Goal: Task Accomplishment & Management: Use online tool/utility

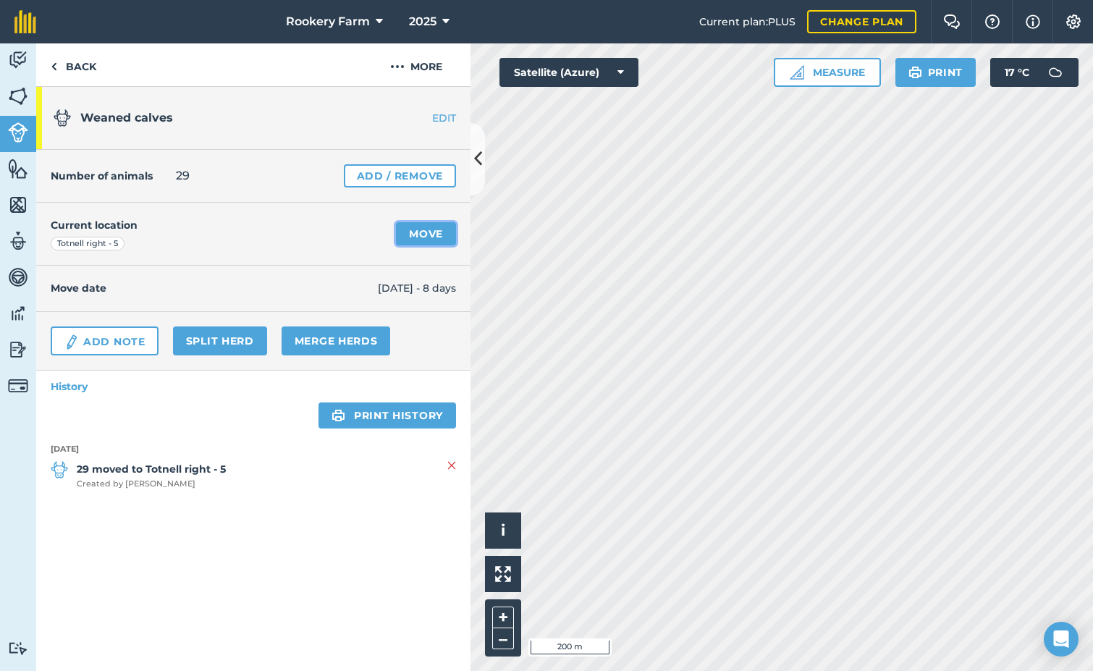
click at [433, 229] on link "Move" at bounding box center [426, 233] width 60 height 23
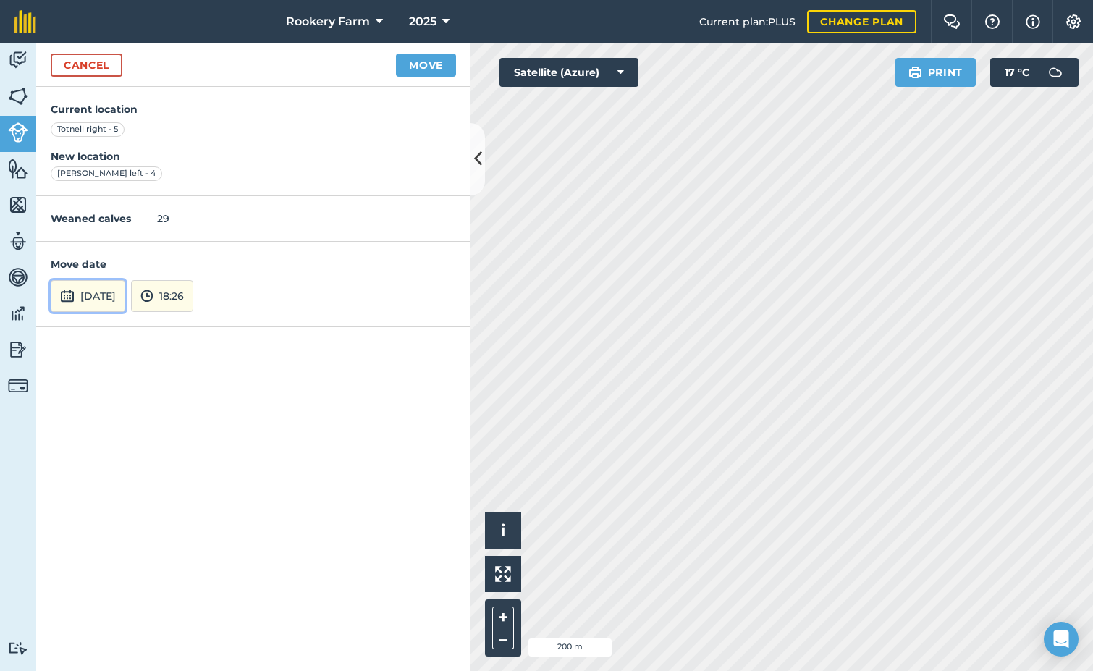
click at [117, 292] on button "[DATE]" at bounding box center [88, 296] width 75 height 32
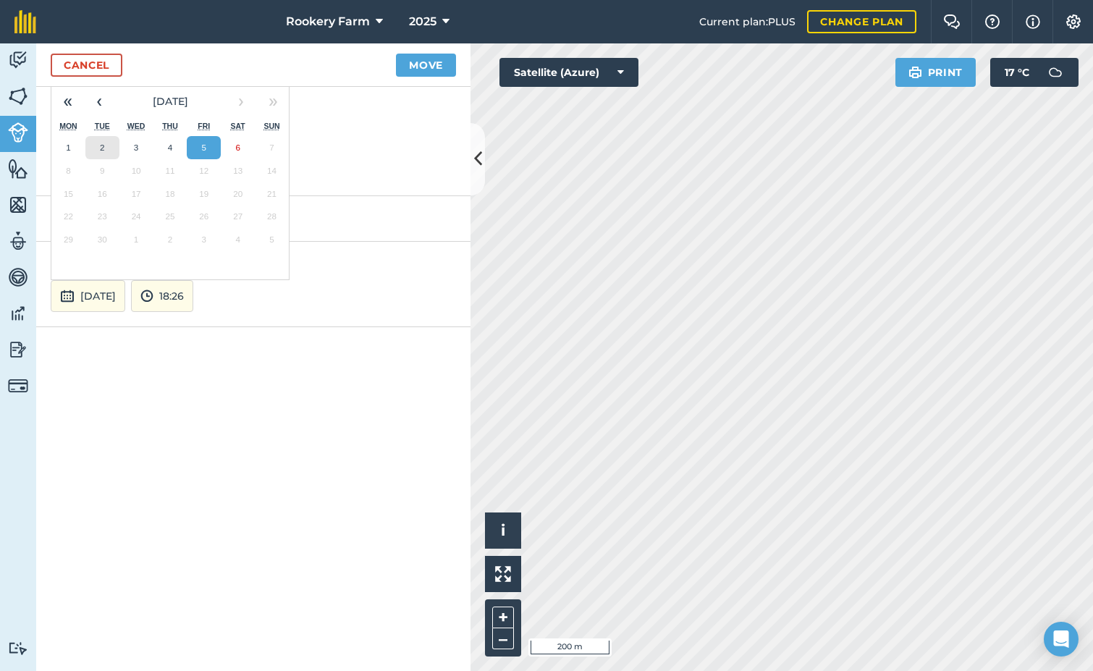
click at [102, 147] on abbr "2" at bounding box center [102, 147] width 4 height 9
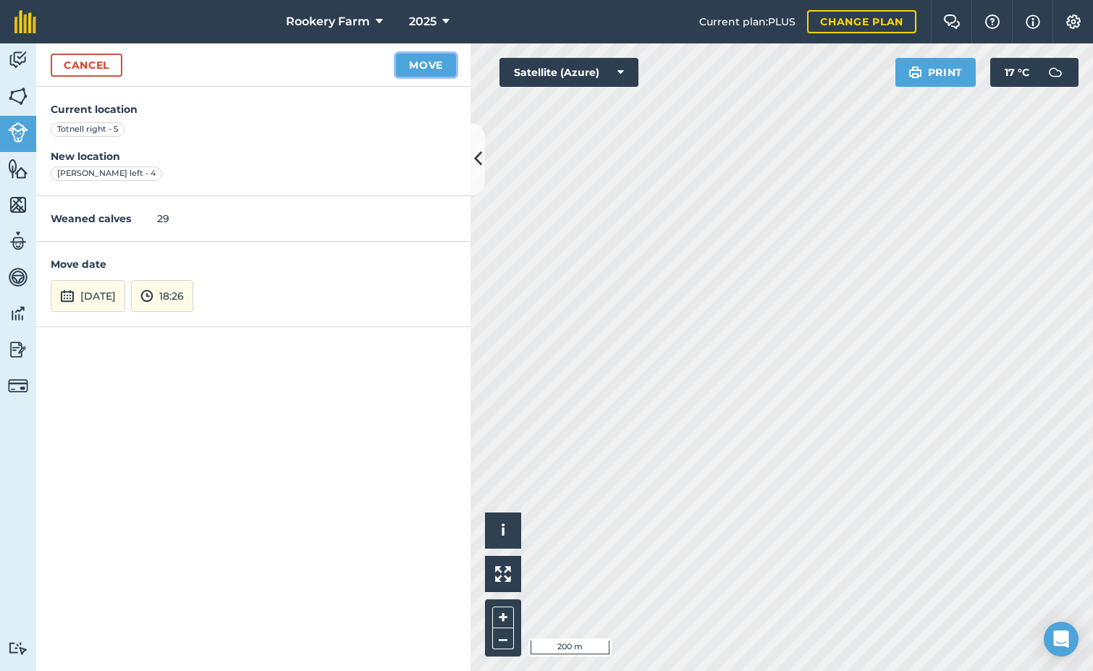
click at [421, 64] on button "Move" at bounding box center [426, 65] width 60 height 23
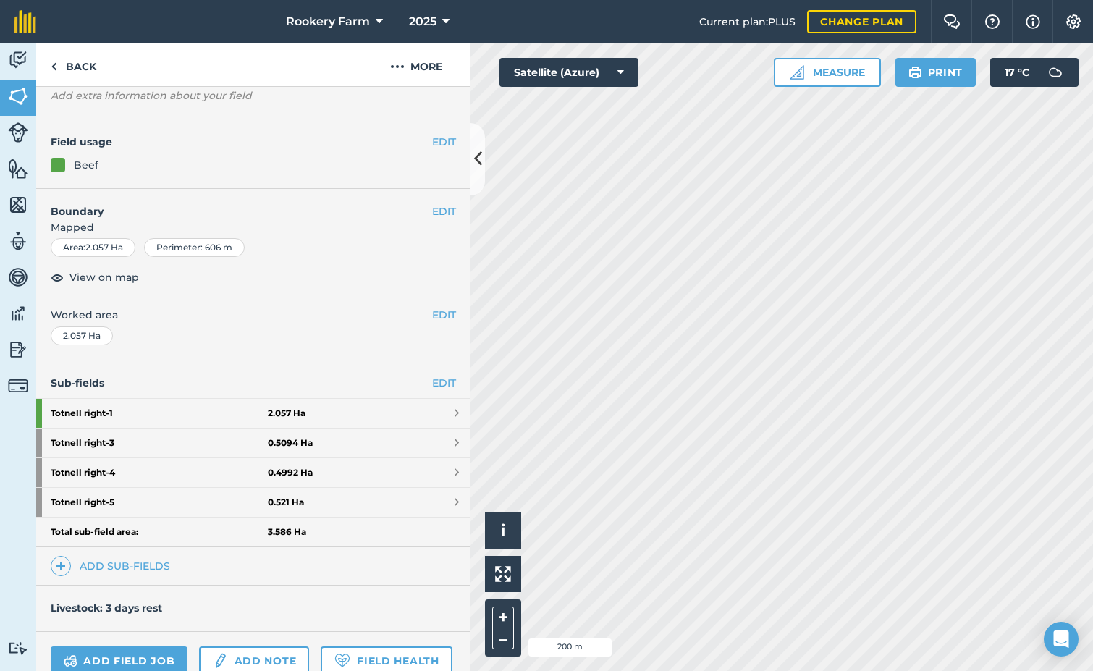
scroll to position [217, 0]
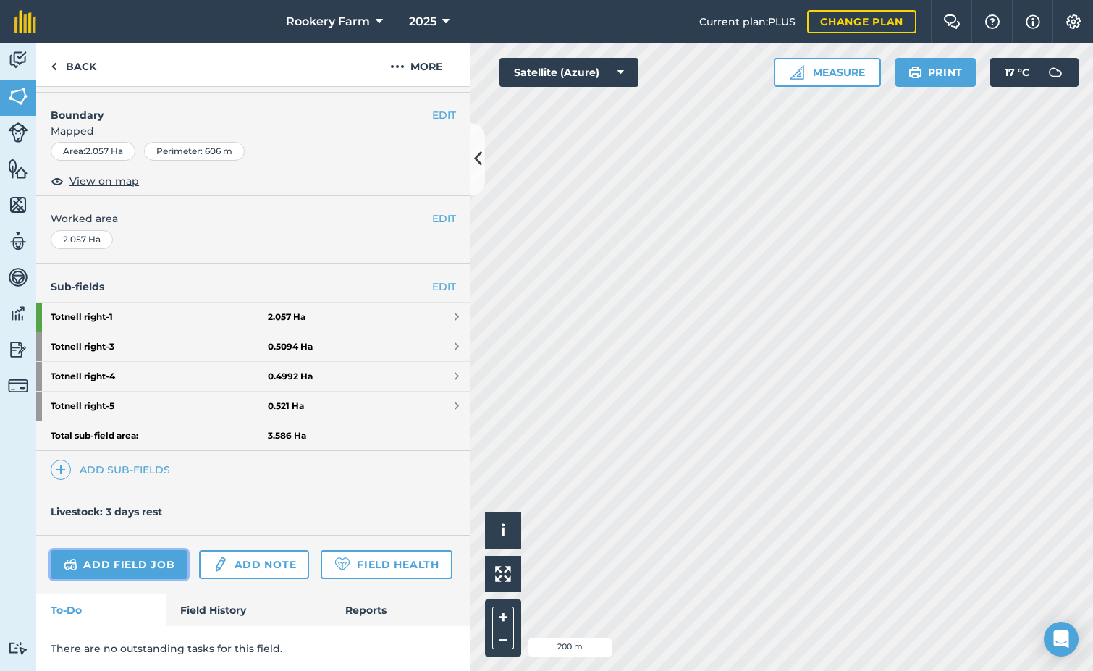
click at [109, 550] on link "Add field job" at bounding box center [119, 564] width 137 height 29
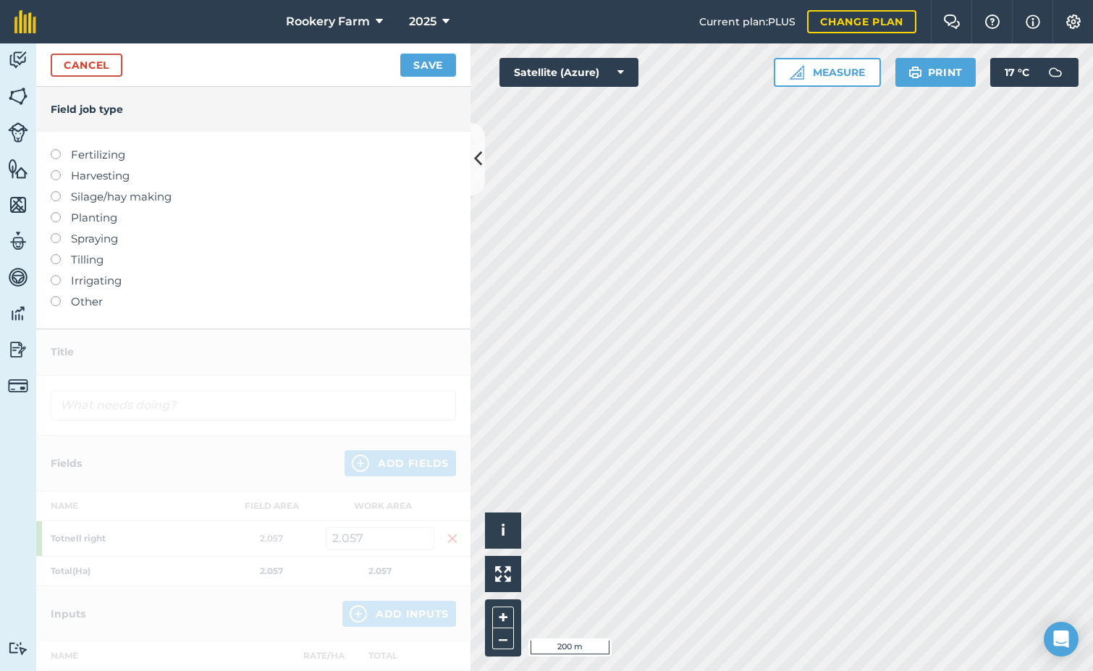
click at [57, 170] on label at bounding box center [61, 170] width 20 height 0
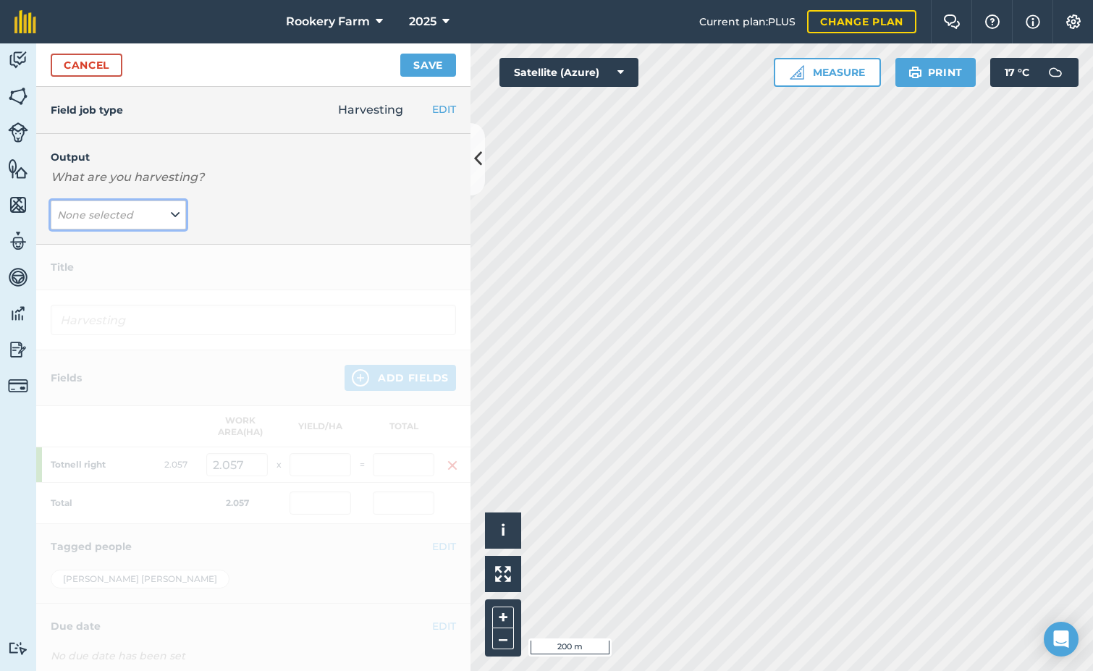
click at [173, 211] on icon at bounding box center [175, 215] width 9 height 16
click at [149, 245] on button "kg/dm/ha ( kg )" at bounding box center [118, 244] width 135 height 28
type input "Harvesting kg/dm/ha"
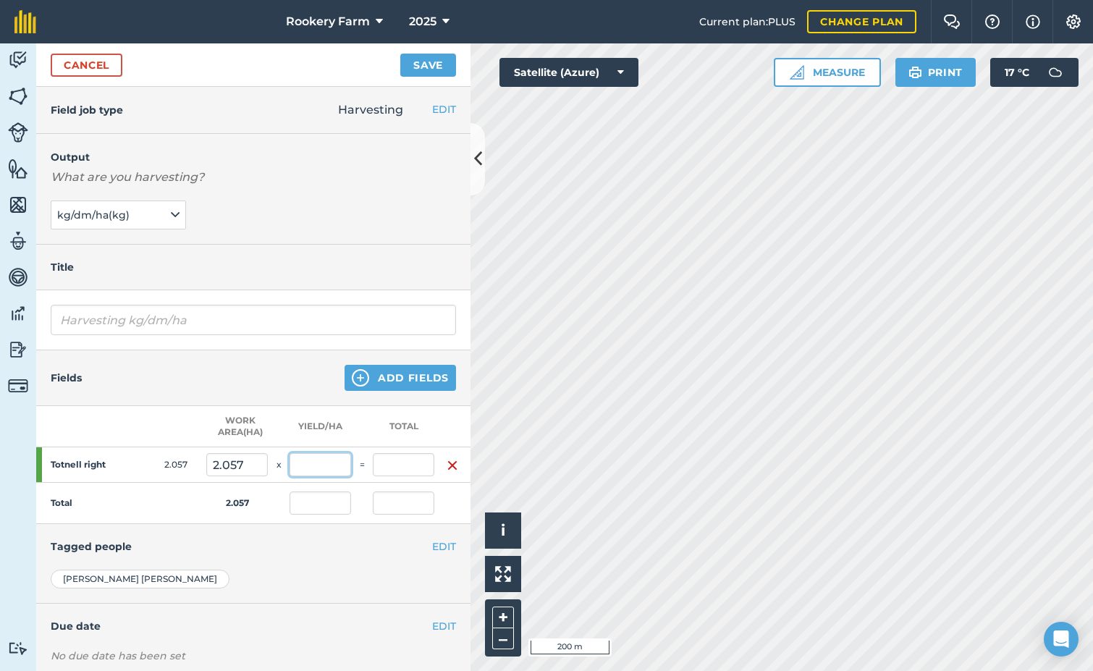
click at [312, 461] on input "text" at bounding box center [321, 464] width 62 height 23
type input "1,000"
type input "2,057"
type input "1,000"
type input "2,057"
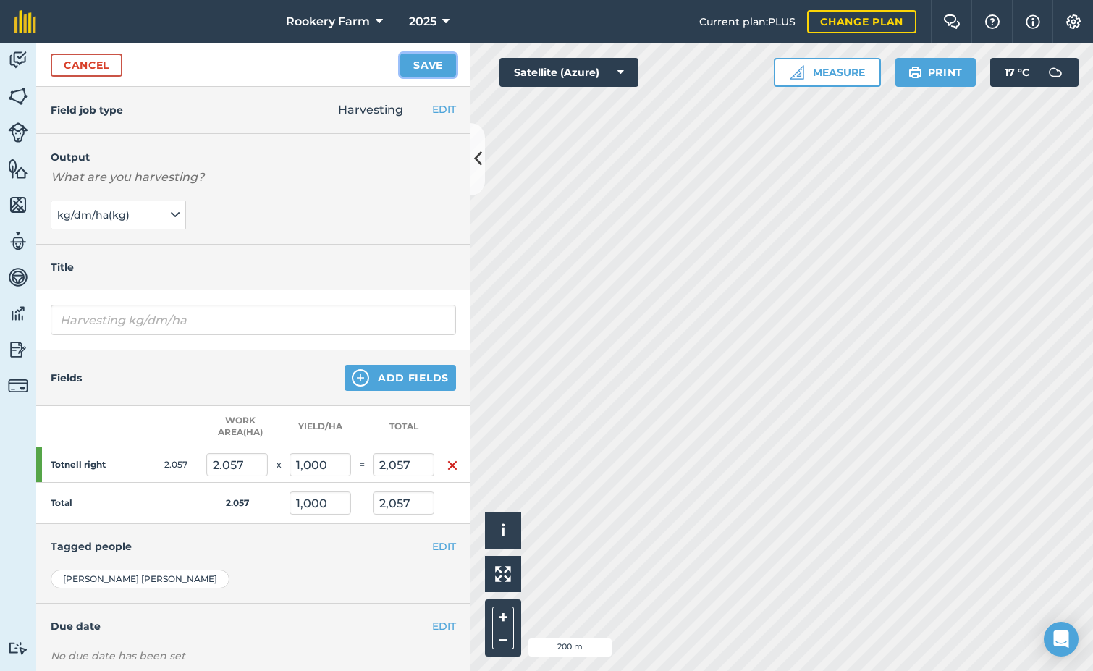
click at [426, 69] on button "Save" at bounding box center [428, 65] width 56 height 23
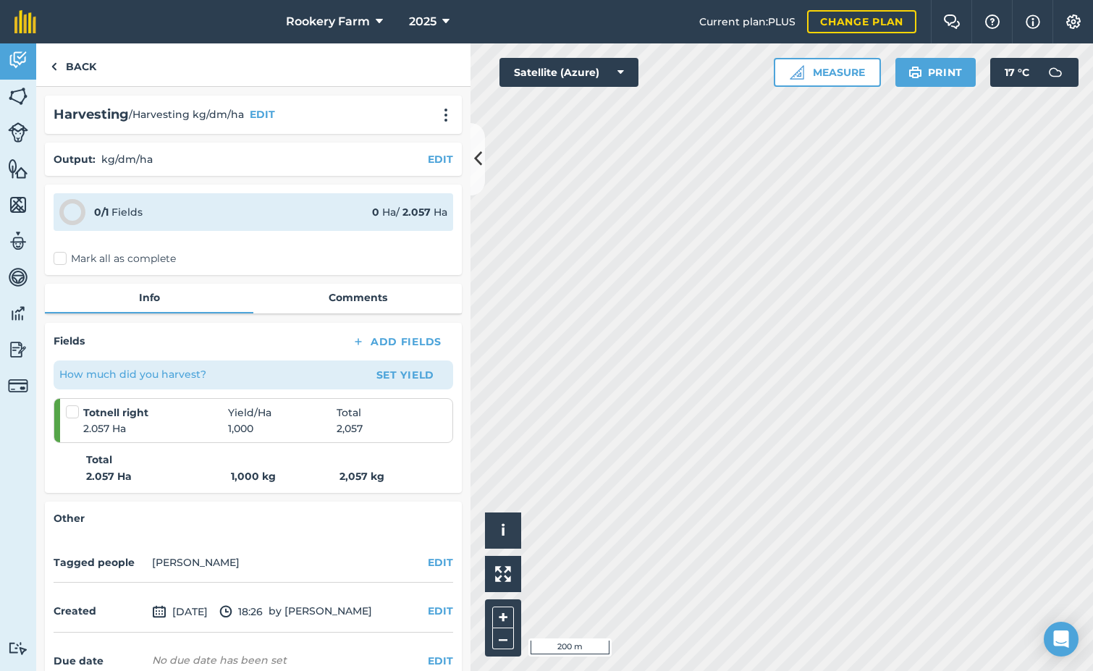
click at [66, 256] on label "Mark all as complete" at bounding box center [115, 258] width 122 height 15
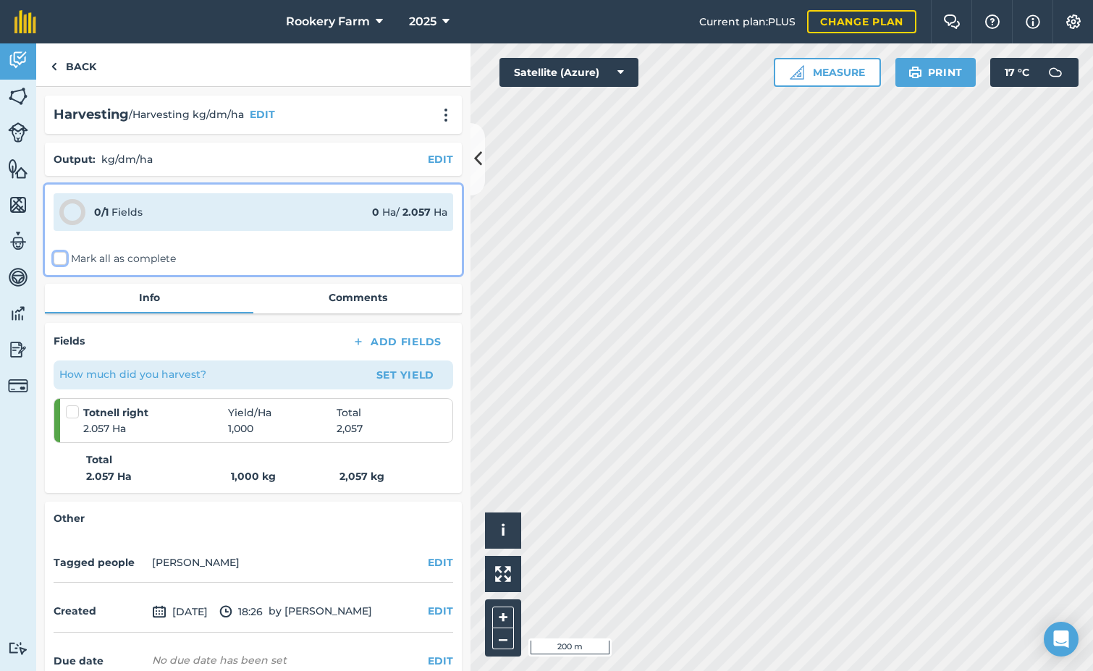
click at [63, 256] on input "Mark all as complete" at bounding box center [58, 255] width 9 height 9
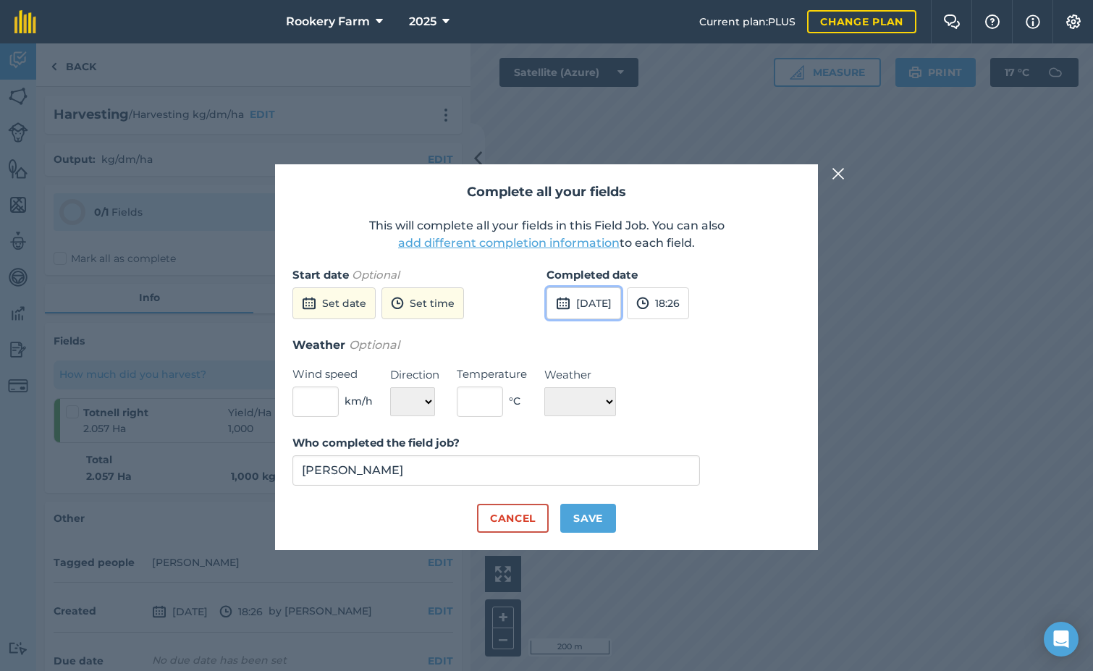
click at [586, 307] on button "[DATE]" at bounding box center [583, 303] width 75 height 32
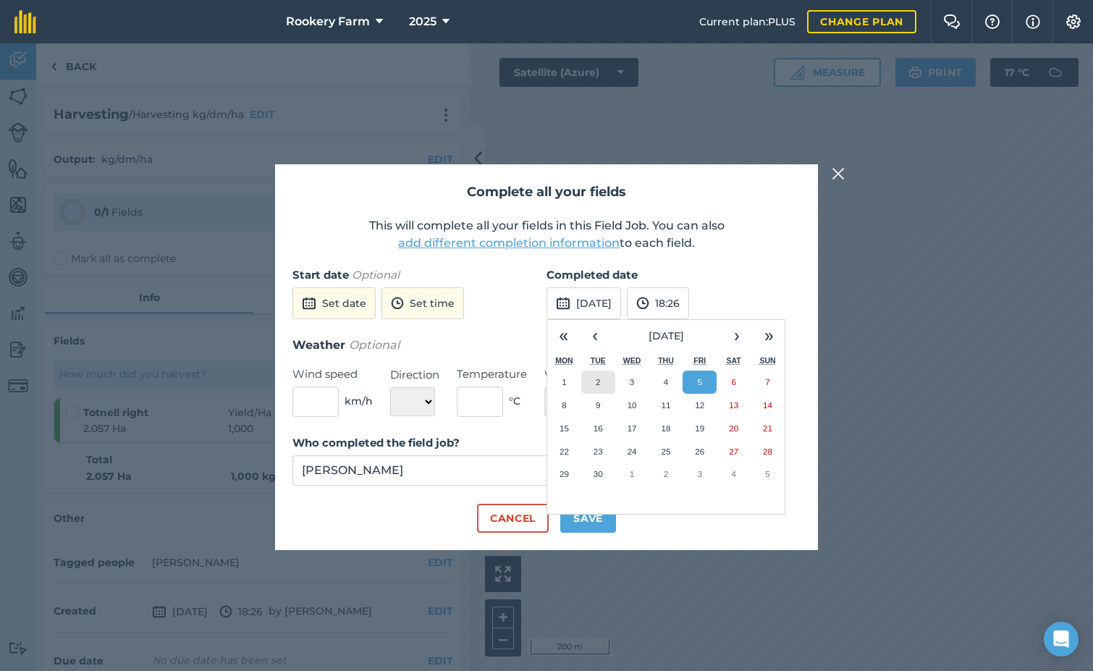
click at [593, 385] on button "2" at bounding box center [598, 382] width 34 height 23
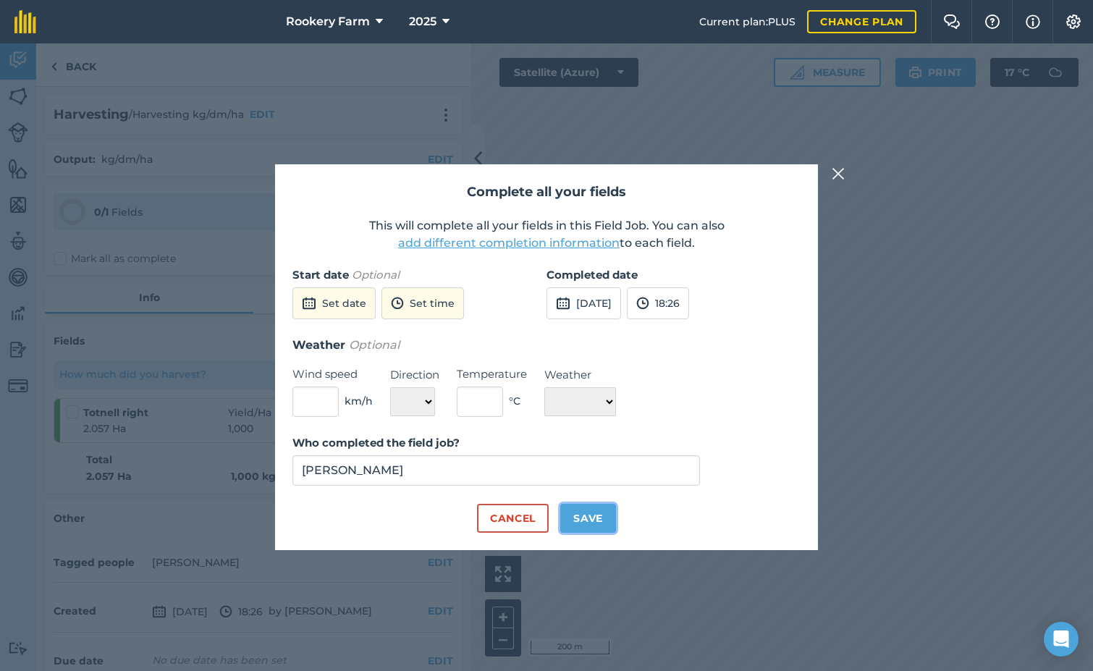
click at [604, 516] on button "Save" at bounding box center [588, 518] width 56 height 29
checkbox input "true"
